Goal: Information Seeking & Learning: Compare options

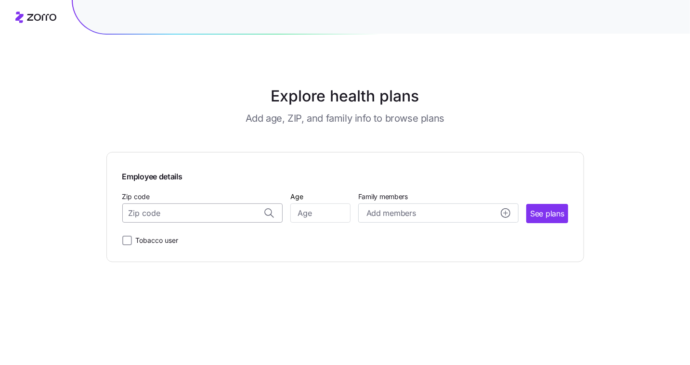
click at [236, 213] on input "Zip code" at bounding box center [202, 213] width 160 height 19
type input "18222"
click at [304, 216] on input "Age" at bounding box center [320, 213] width 60 height 19
type input "55"
click at [428, 217] on div "Add members" at bounding box center [438, 213] width 144 height 12
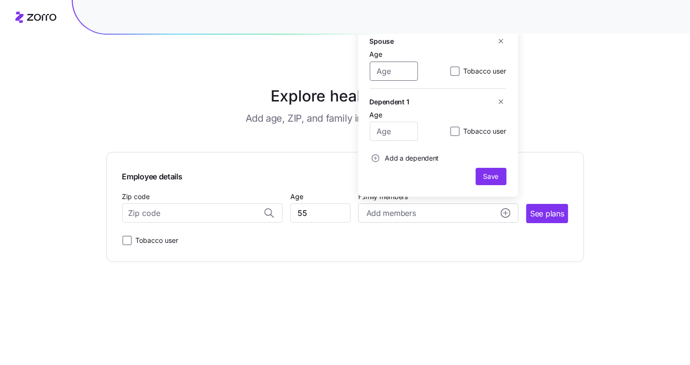
click at [403, 78] on input "Age" at bounding box center [394, 71] width 48 height 19
type input "48"
click at [400, 133] on input "Age" at bounding box center [394, 131] width 48 height 19
type input "18"
click at [378, 160] on circle "add icon" at bounding box center [375, 158] width 7 height 7
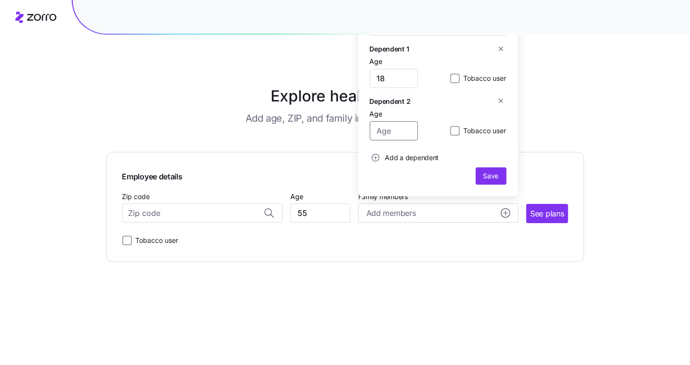
click at [388, 134] on input "Age" at bounding box center [394, 130] width 48 height 19
type input "15"
click at [500, 180] on span "Save" at bounding box center [490, 176] width 23 height 10
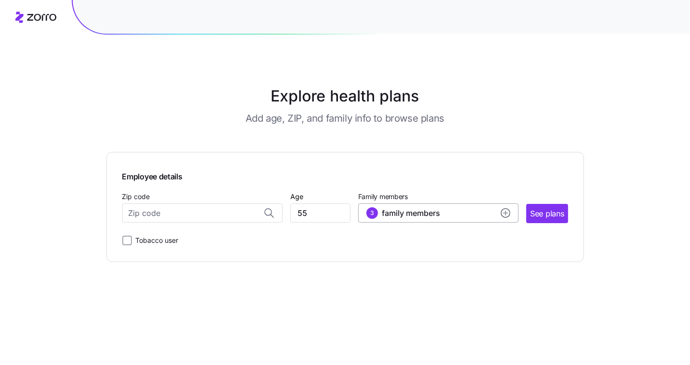
click at [475, 208] on div "3 family members" at bounding box center [438, 213] width 144 height 12
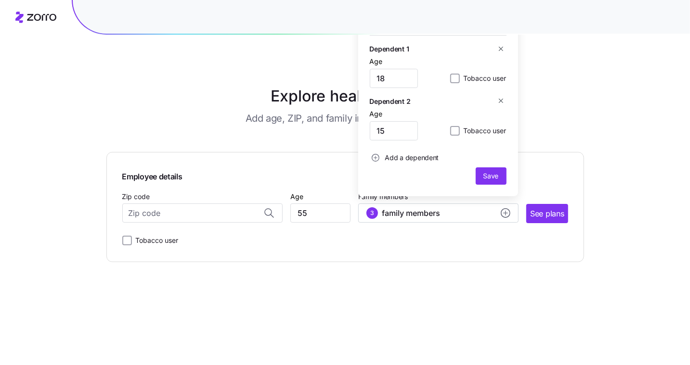
click at [590, 87] on div "Explore health plans Add age, ZIP, and family info to browse plans Employee det…" at bounding box center [345, 182] width 690 height 365
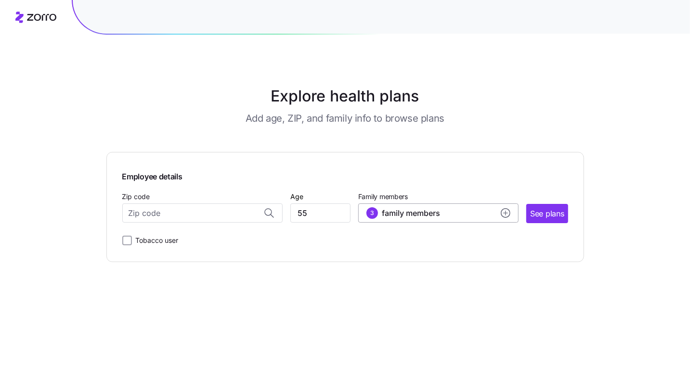
click at [371, 214] on div "3" at bounding box center [372, 213] width 12 height 12
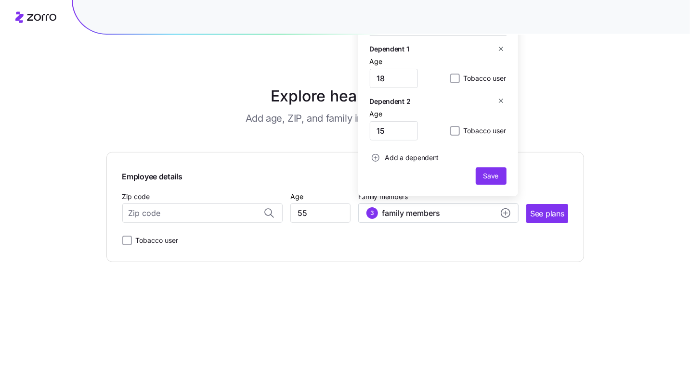
click at [418, 158] on span "Add a dependent" at bounding box center [412, 158] width 54 height 10
click at [227, 71] on main "Explore health plans Add age, ZIP, and family info to browse plans Employee det…" at bounding box center [344, 182] width 477 height 365
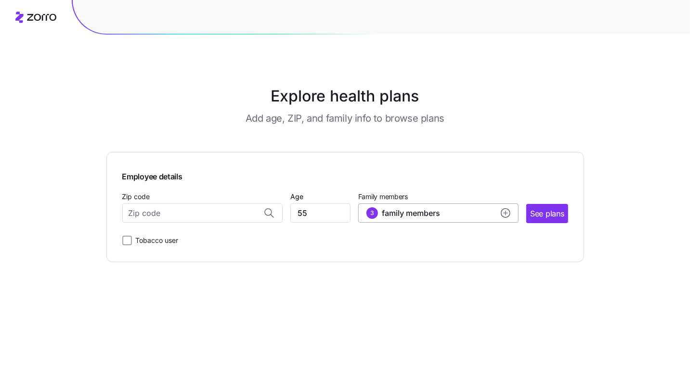
click at [382, 212] on span "family members" at bounding box center [411, 213] width 58 height 12
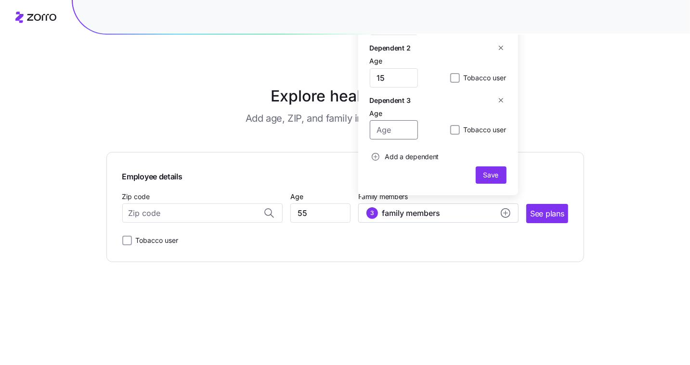
click at [392, 135] on input "Age" at bounding box center [394, 129] width 48 height 19
type input "18"
click at [486, 179] on span "Save" at bounding box center [490, 175] width 15 height 10
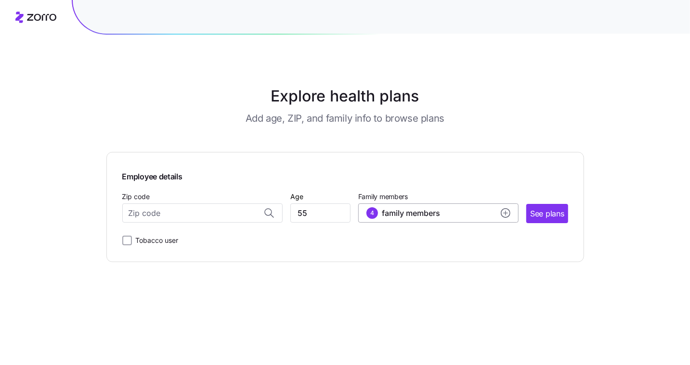
click at [376, 213] on div "4 family members" at bounding box center [403, 213] width 74 height 12
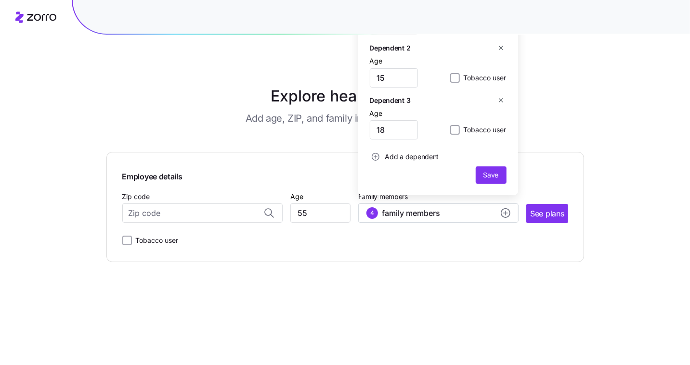
click at [504, 102] on icon "button" at bounding box center [500, 100] width 7 height 7
click at [500, 48] on icon "button" at bounding box center [500, 48] width 7 height 7
click at [501, 105] on icon "button" at bounding box center [500, 101] width 7 height 7
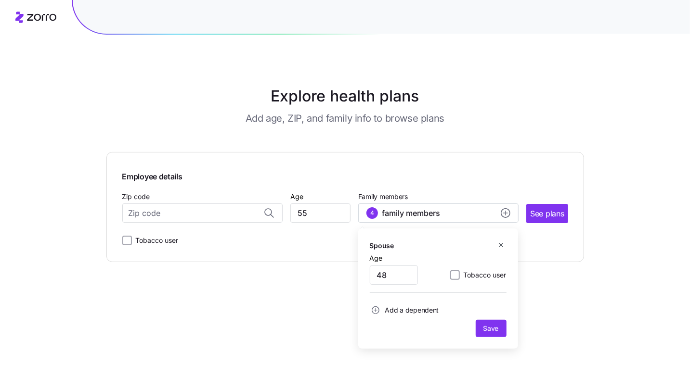
click at [392, 312] on span "Add a dependent" at bounding box center [412, 311] width 54 height 10
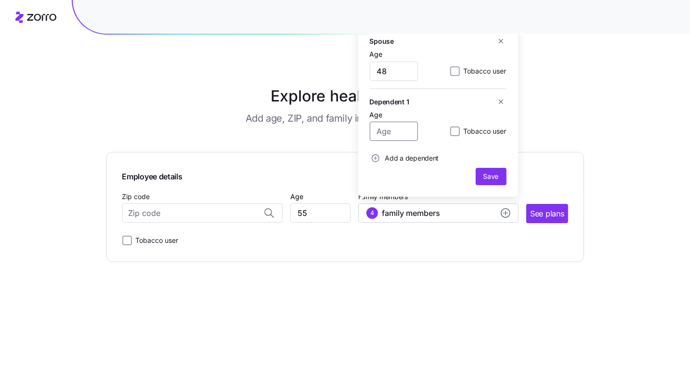
click at [402, 136] on input "Age" at bounding box center [394, 131] width 48 height 19
type input "18"
click at [375, 158] on circle "add icon" at bounding box center [375, 158] width 7 height 7
click at [388, 136] on input "Age" at bounding box center [394, 130] width 48 height 19
type input "15"
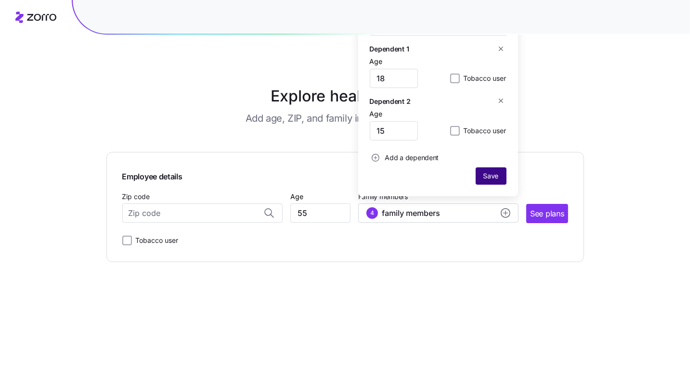
click at [492, 180] on span "Save" at bounding box center [490, 176] width 15 height 10
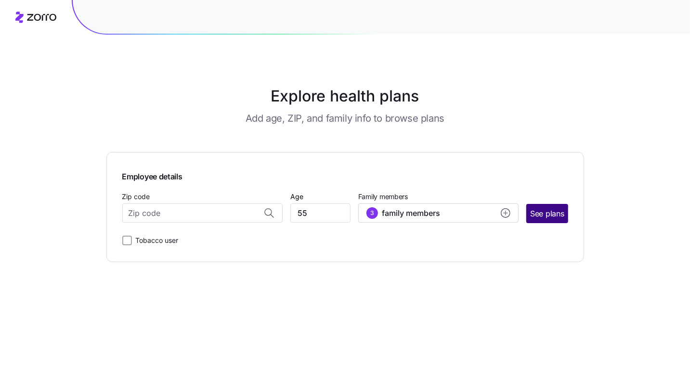
click at [543, 218] on span "See plans" at bounding box center [547, 214] width 34 height 12
click at [134, 220] on input "Zip code" at bounding box center [202, 213] width 160 height 19
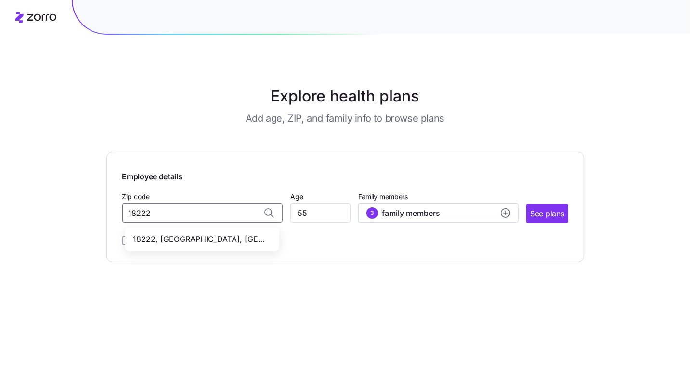
click at [197, 239] on span "18222, [GEOGRAPHIC_DATA], [GEOGRAPHIC_DATA]" at bounding box center [200, 239] width 135 height 12
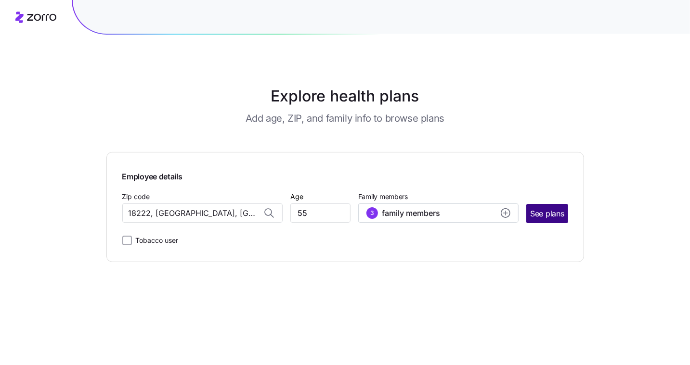
type input "18222, [GEOGRAPHIC_DATA], [GEOGRAPHIC_DATA]"
click at [535, 212] on span "See plans" at bounding box center [547, 214] width 34 height 12
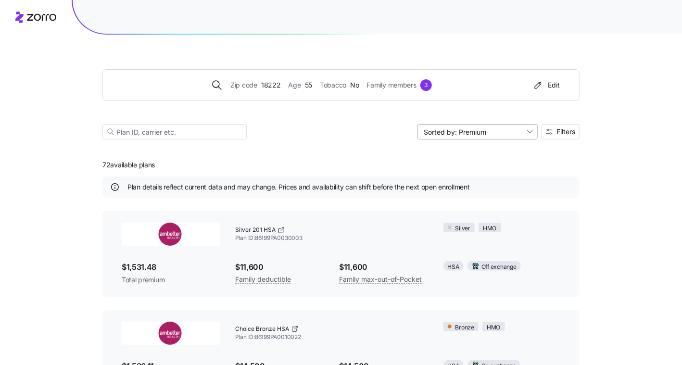
click at [500, 128] on input "Sorted by: Premium" at bounding box center [478, 131] width 120 height 15
click at [470, 171] on div "Deductible" at bounding box center [477, 168] width 113 height 14
type input "Sorted by: Deductible"
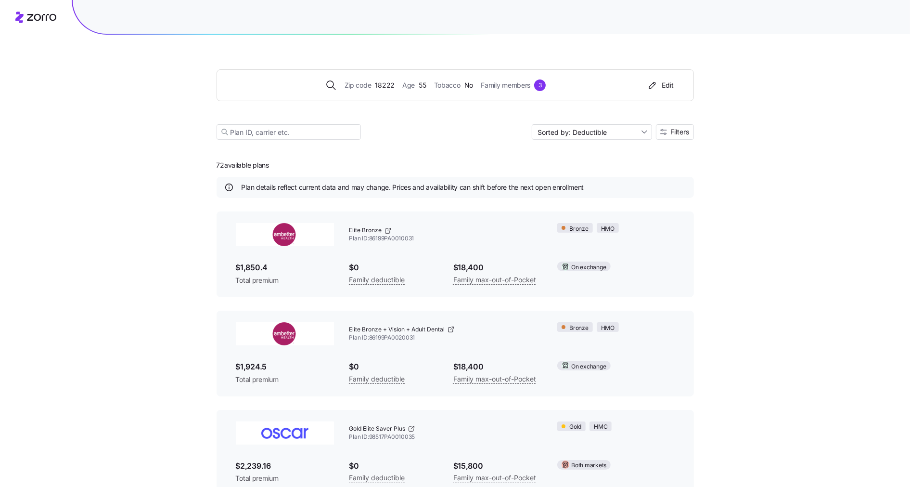
click at [689, 24] on div at bounding box center [491, 17] width 837 height 34
click at [497, 26] on div at bounding box center [491, 17] width 837 height 34
